Goal: Information Seeking & Learning: Learn about a topic

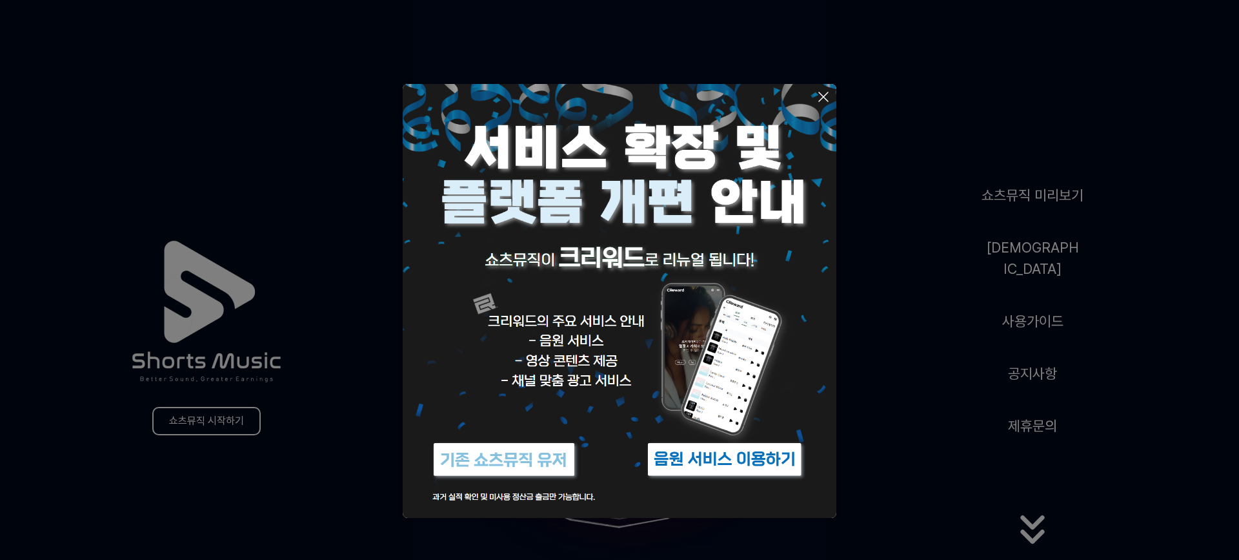
click at [965, 30] on button at bounding box center [619, 280] width 1239 height 560
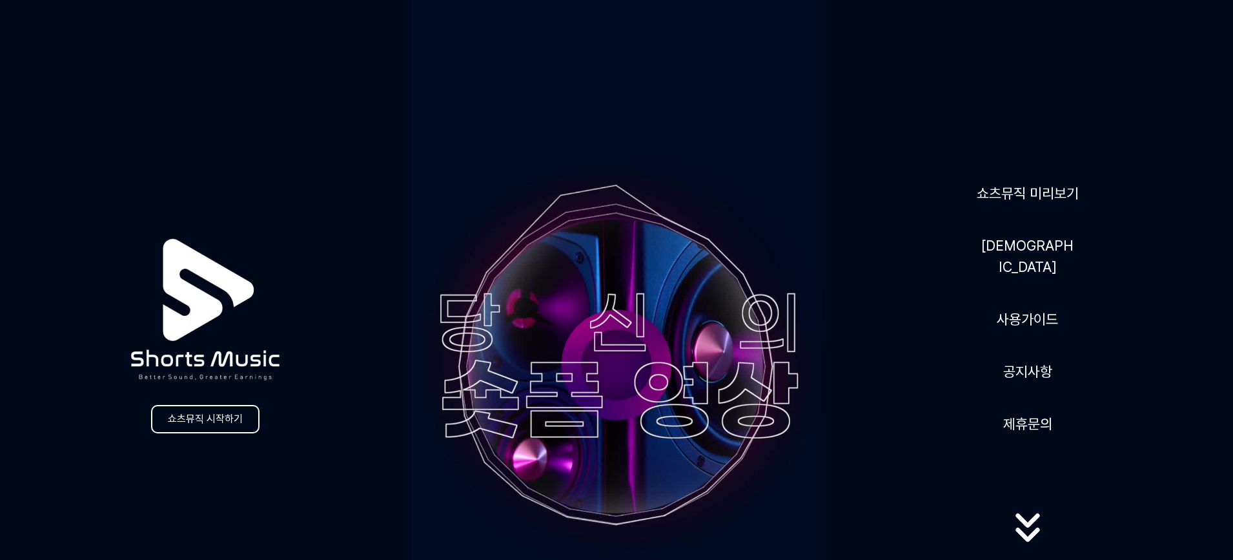
click at [836, 95] on div "쇼츠뮤직 시작하기 쇼츠뮤직 미리보기 음원 사용가이드 공지사항 제휴문의" at bounding box center [616, 365] width 1233 height 731
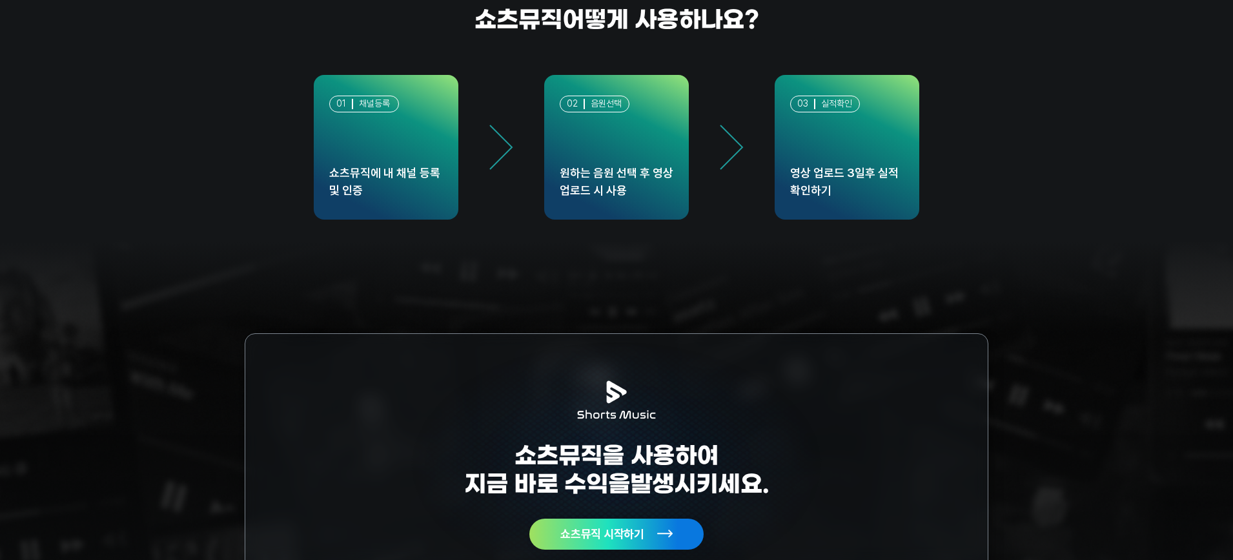
scroll to position [3806, 0]
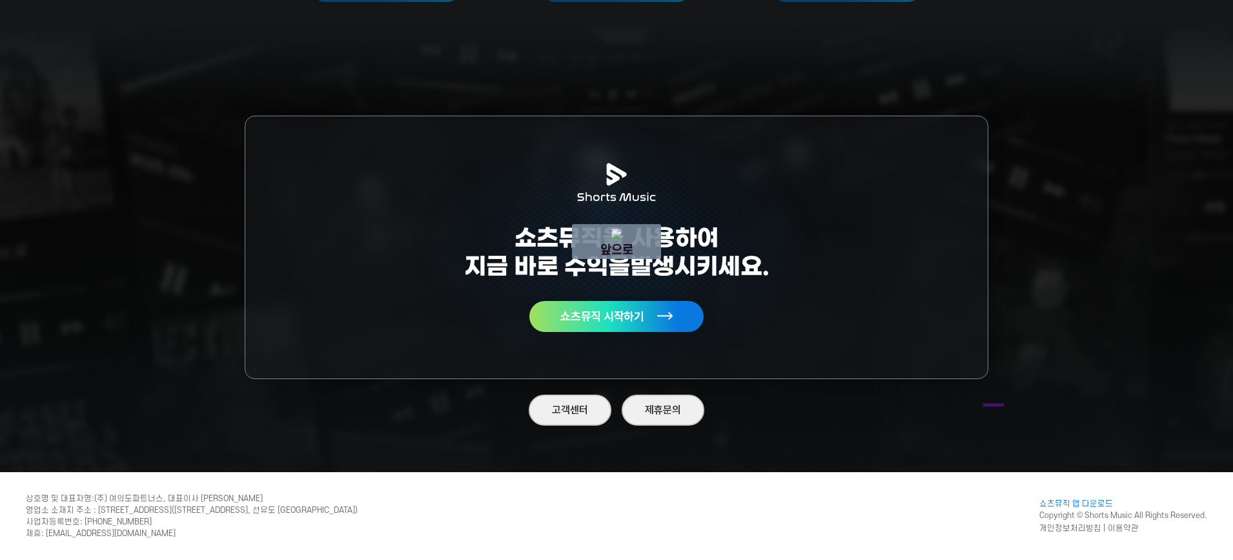
drag, startPoint x: 983, startPoint y: 405, endPoint x: 1020, endPoint y: 350, distance: 65.9
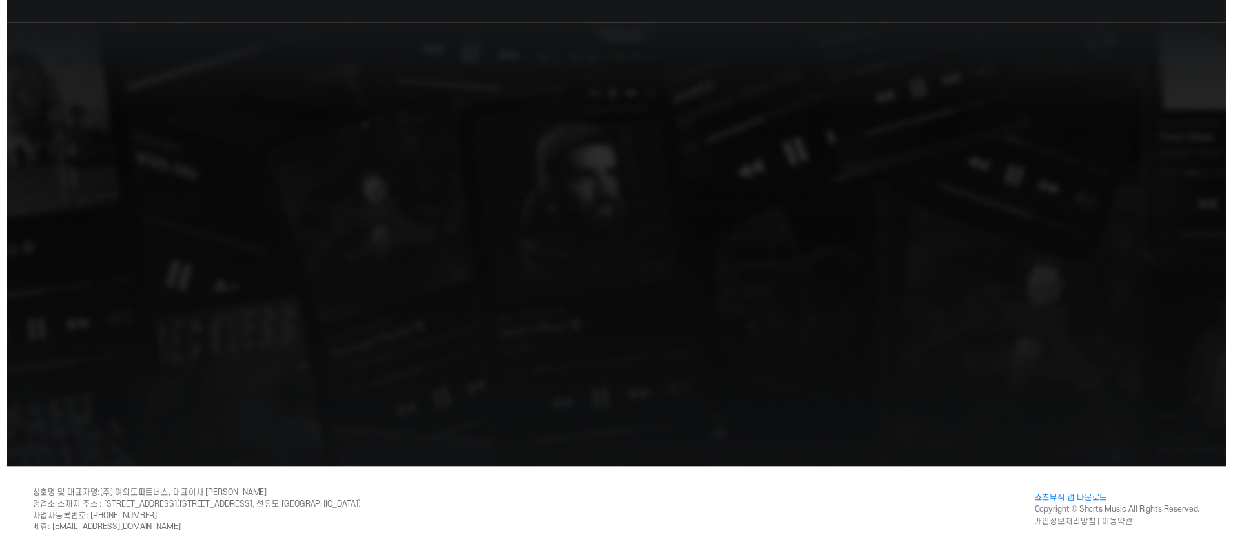
scroll to position [0, 0]
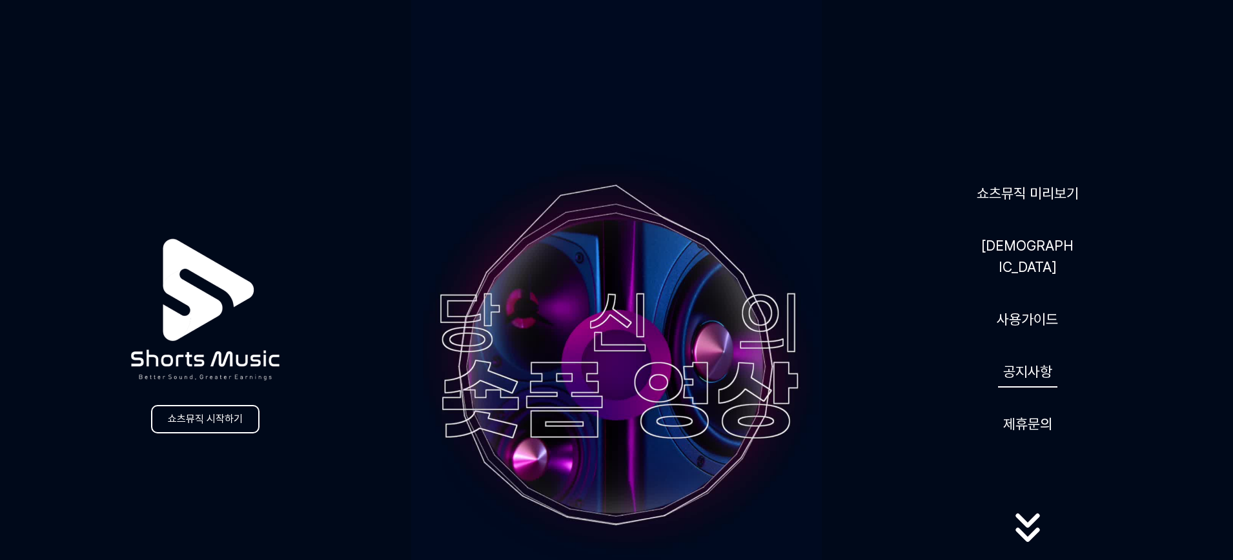
click at [1041, 360] on link "공지사항" at bounding box center [1027, 372] width 59 height 32
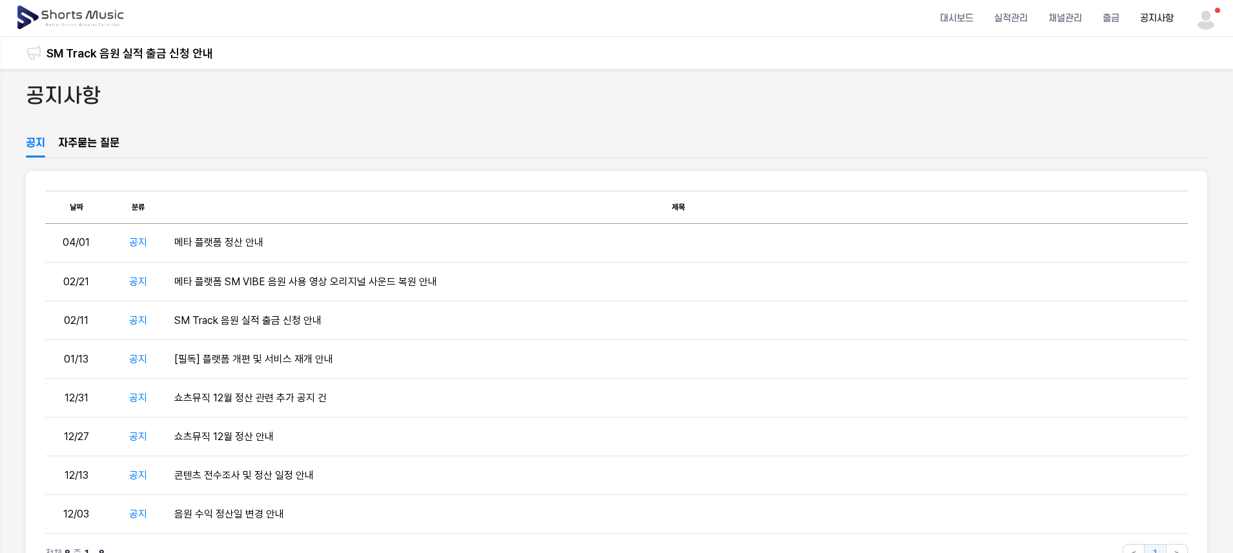
click at [691, 114] on div "공지사항" at bounding box center [616, 109] width 1181 height 54
click at [1214, 17] on img at bounding box center [1205, 17] width 23 height 23
click at [969, 119] on button at bounding box center [616, 276] width 1233 height 553
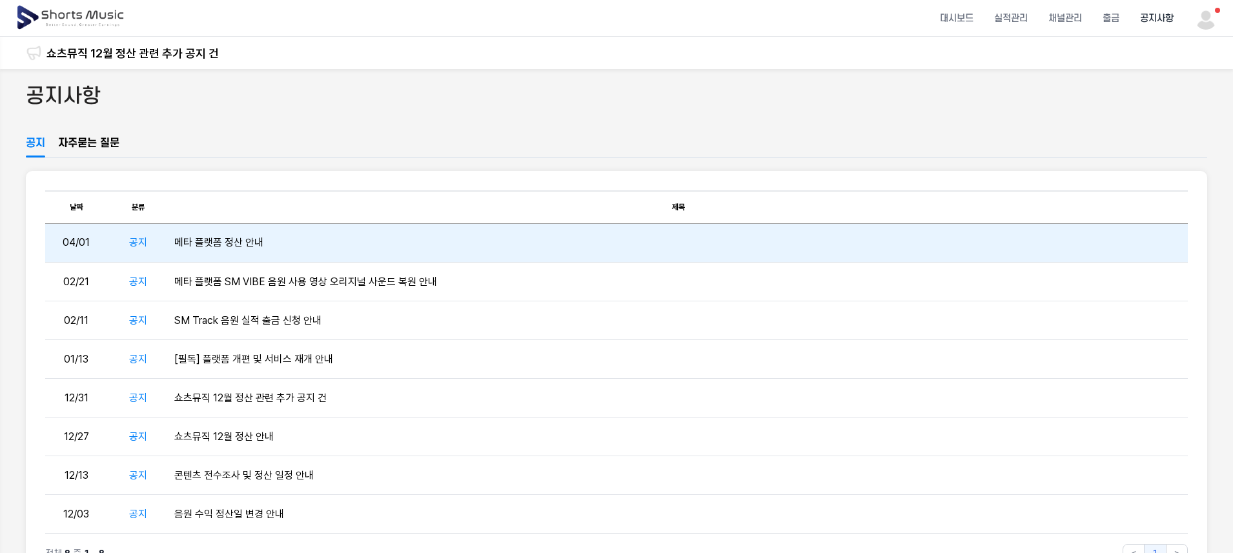
click at [254, 240] on td "메타 플랫폼 정산 안내" at bounding box center [678, 243] width 1018 height 39
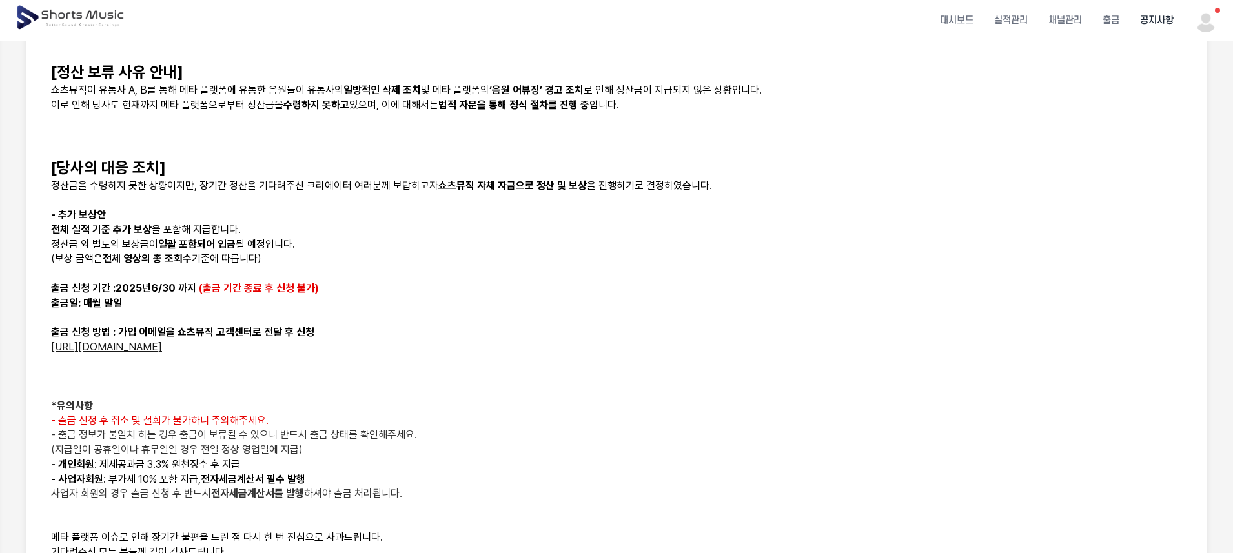
scroll to position [270, 0]
